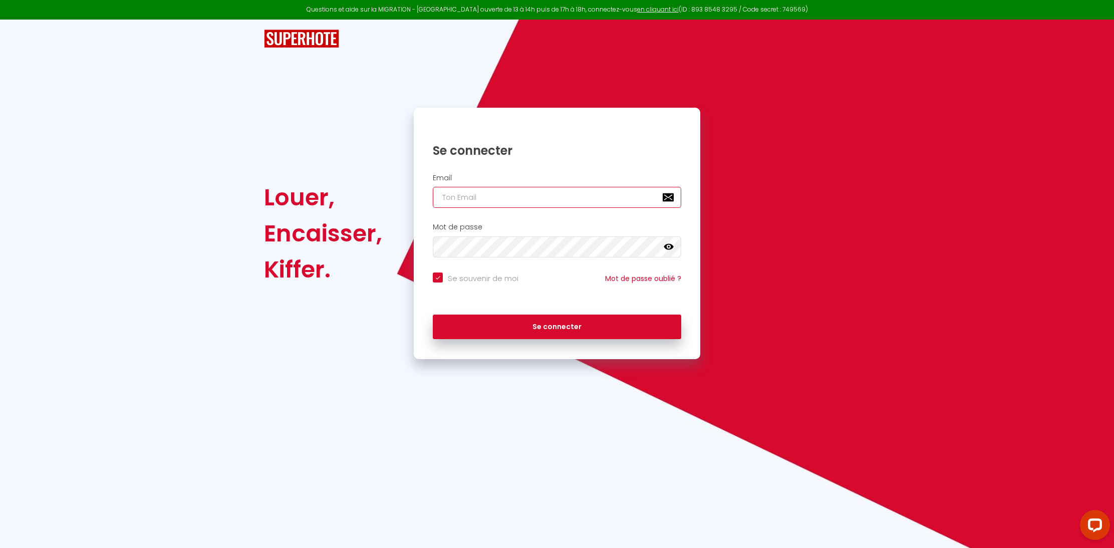
type input "[PERSON_NAME][EMAIL_ADDRESS][DOMAIN_NAME]"
click at [557, 325] on button "Se connecter" at bounding box center [557, 327] width 248 height 25
checkbox input "true"
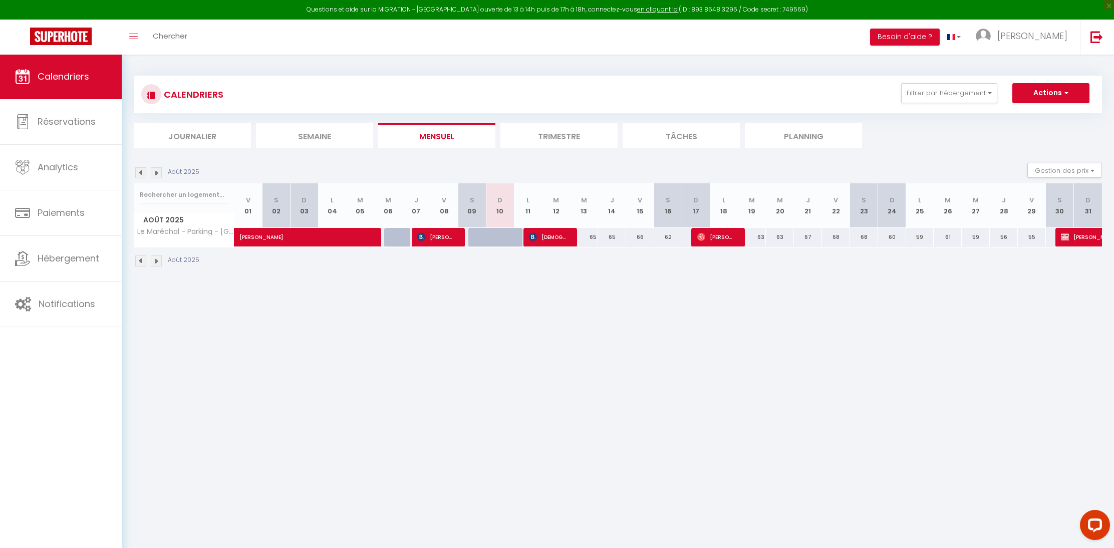
click at [550, 235] on span "[DEMOGRAPHIC_DATA][PERSON_NAME]" at bounding box center [548, 236] width 38 height 19
select select "OK"
select select "1"
select select "0"
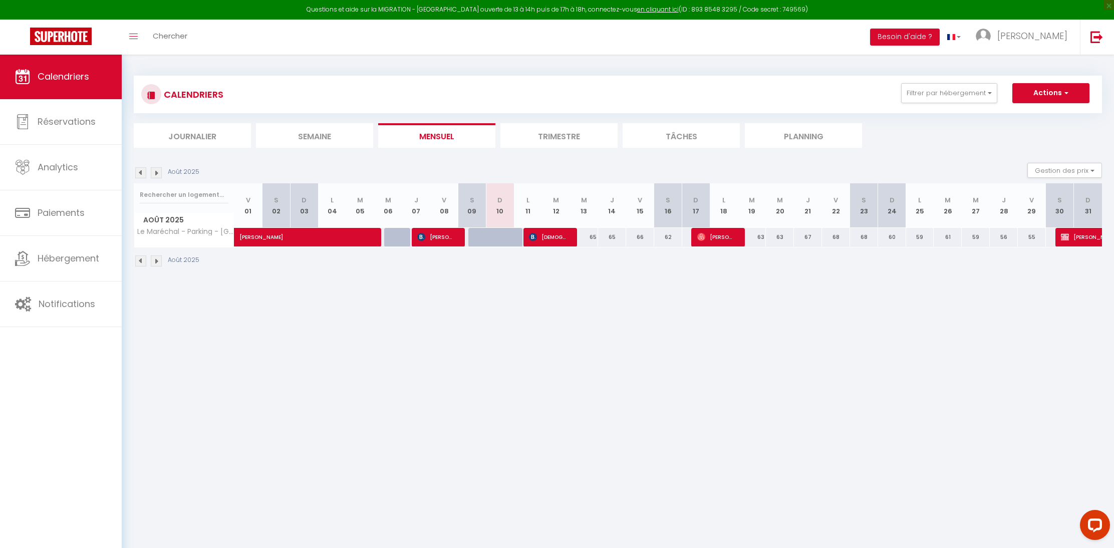
select select "1"
select select
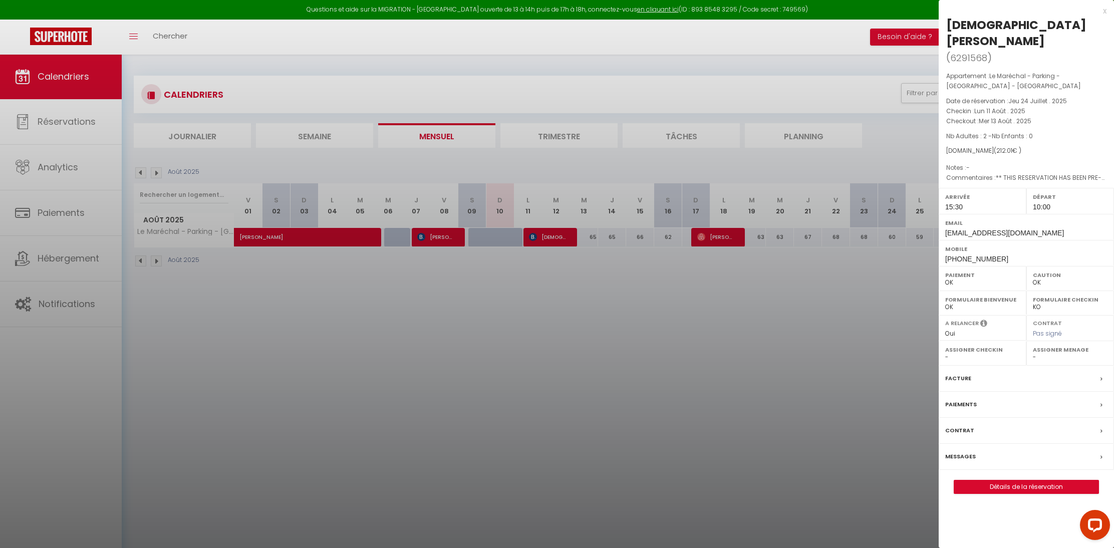
click at [550, 236] on div at bounding box center [557, 274] width 1114 height 548
